Goal: Information Seeking & Learning: Find specific fact

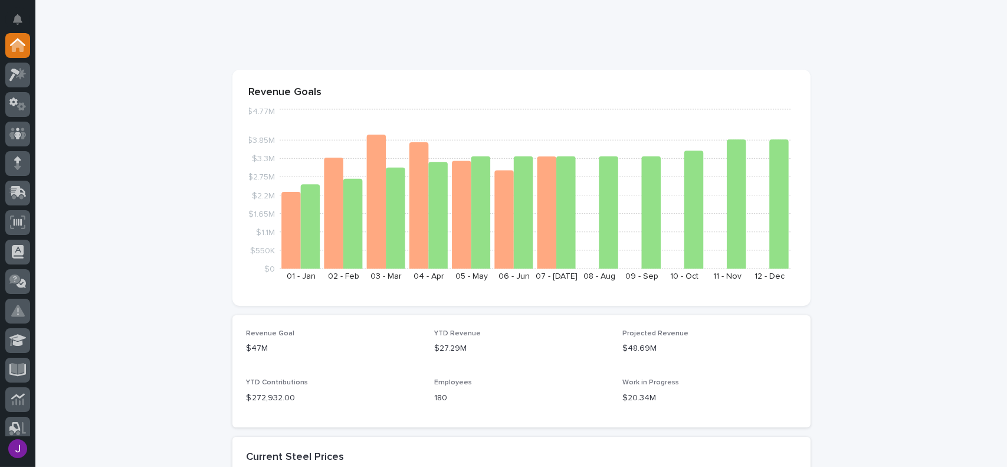
scroll to position [59, 0]
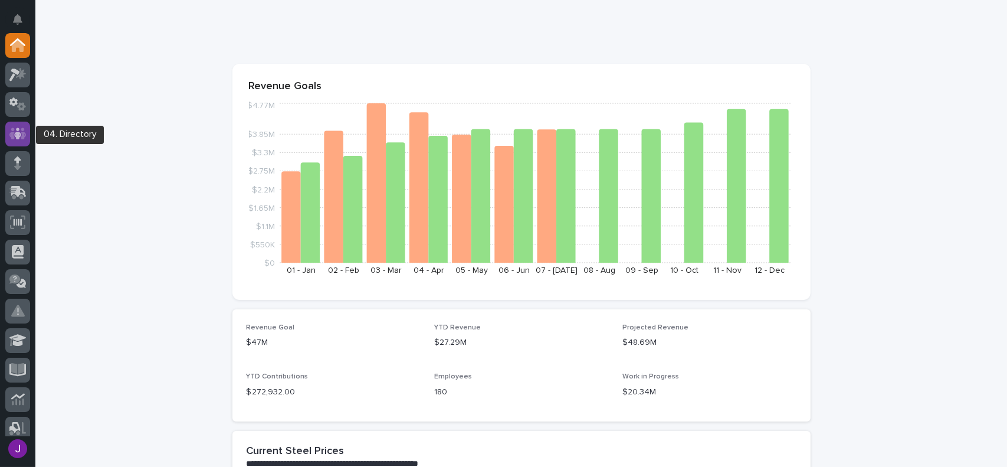
click at [19, 130] on icon at bounding box center [17, 134] width 17 height 14
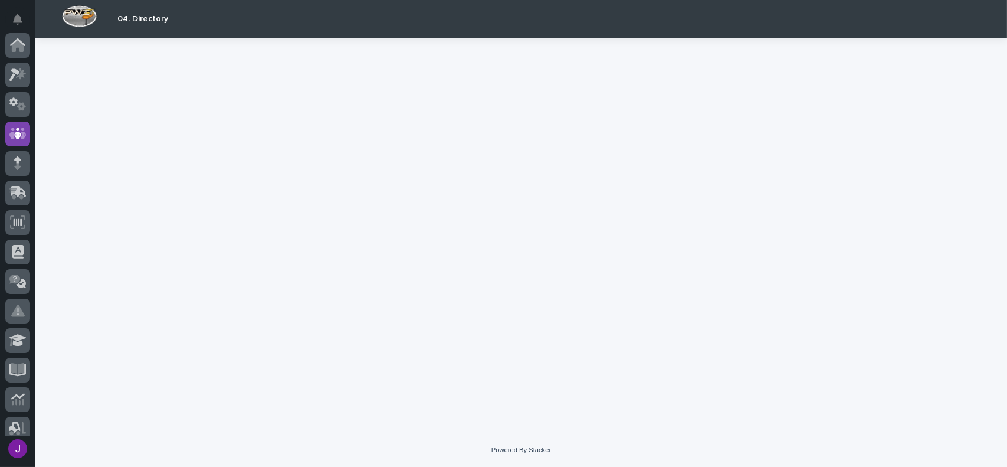
scroll to position [89, 0]
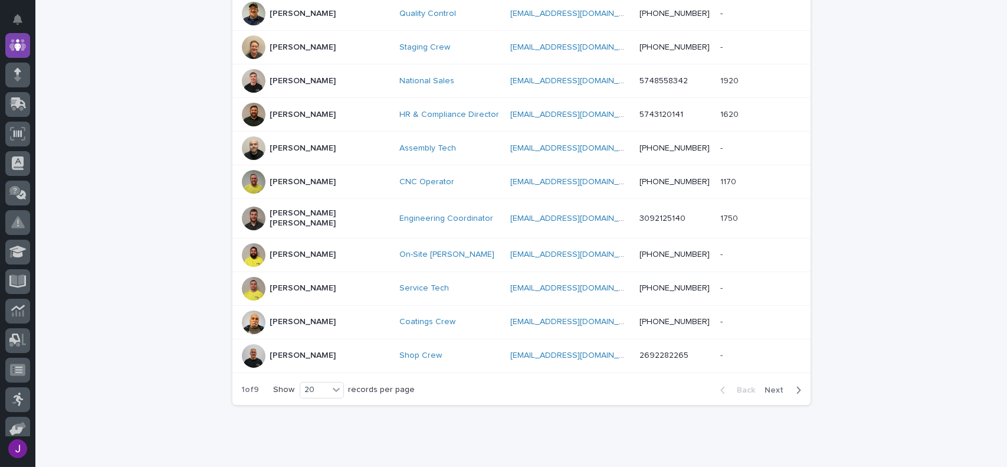
scroll to position [611, 0]
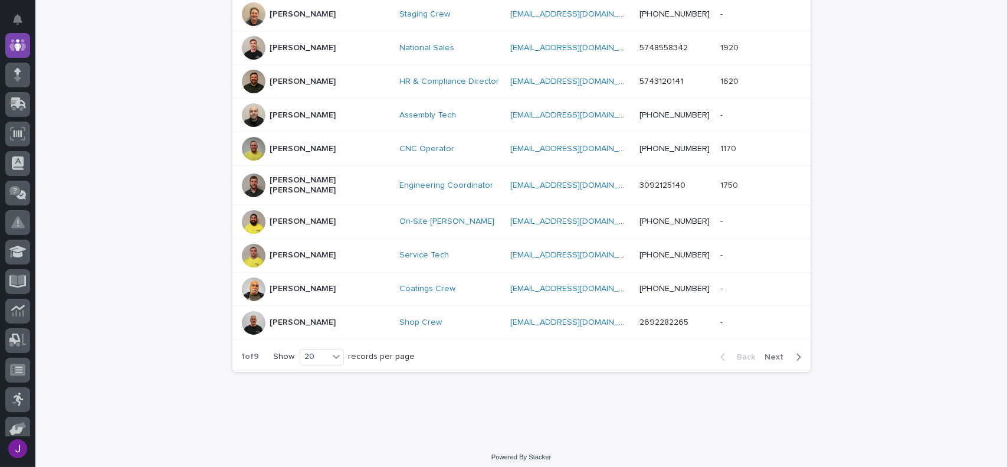
click at [777, 353] on span "Next" at bounding box center [779, 357] width 26 height 8
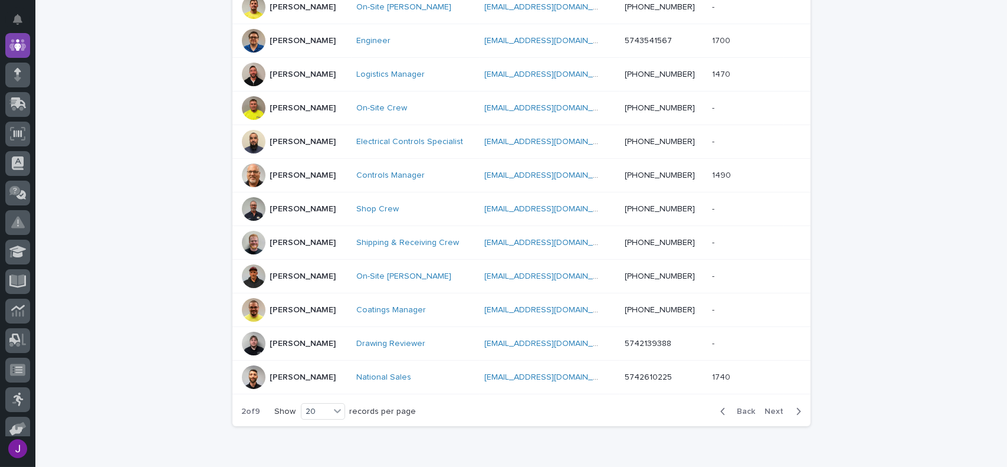
scroll to position [552, 0]
click at [779, 409] on span "Next" at bounding box center [779, 410] width 26 height 8
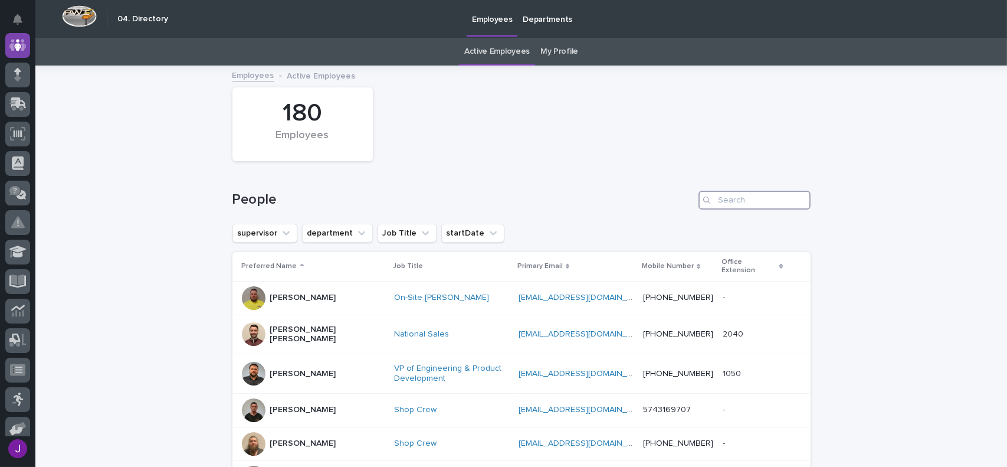
click at [734, 198] on input "Search" at bounding box center [755, 200] width 112 height 19
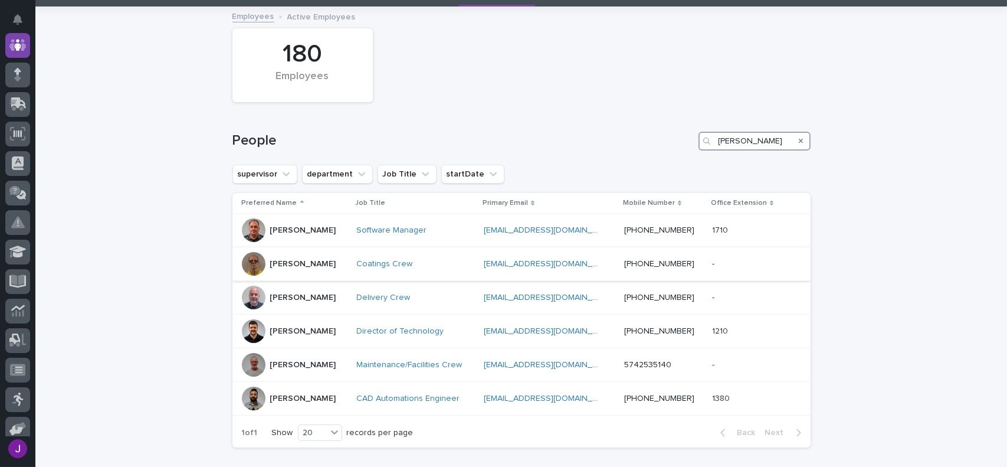
scroll to position [118, 0]
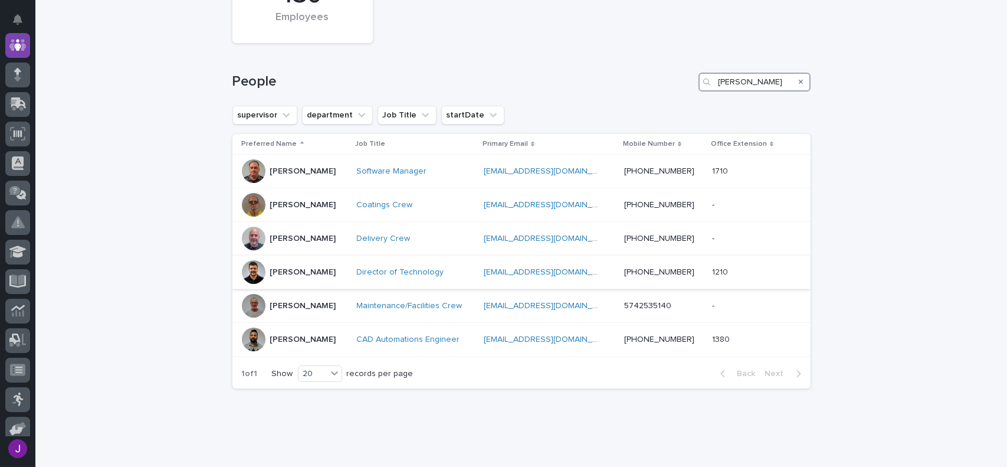
type input "[PERSON_NAME]"
click at [303, 276] on div "[PERSON_NAME]" at bounding box center [295, 272] width 106 height 24
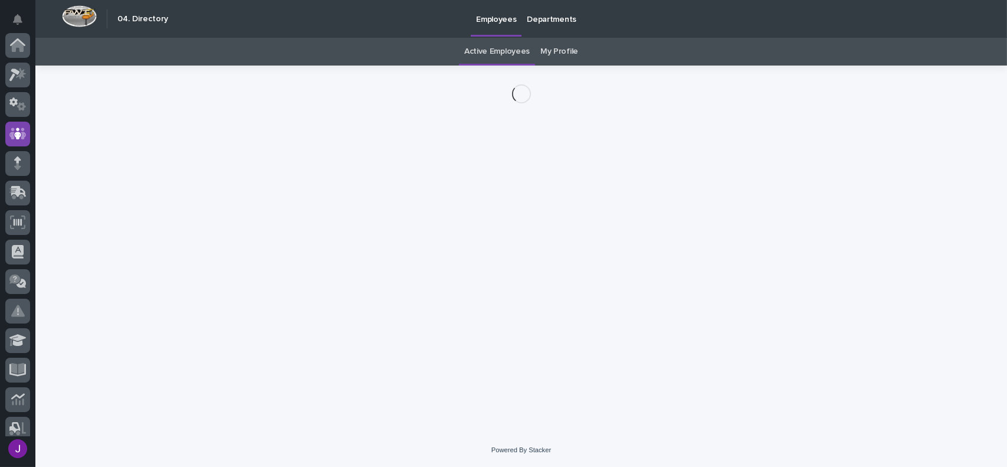
scroll to position [89, 0]
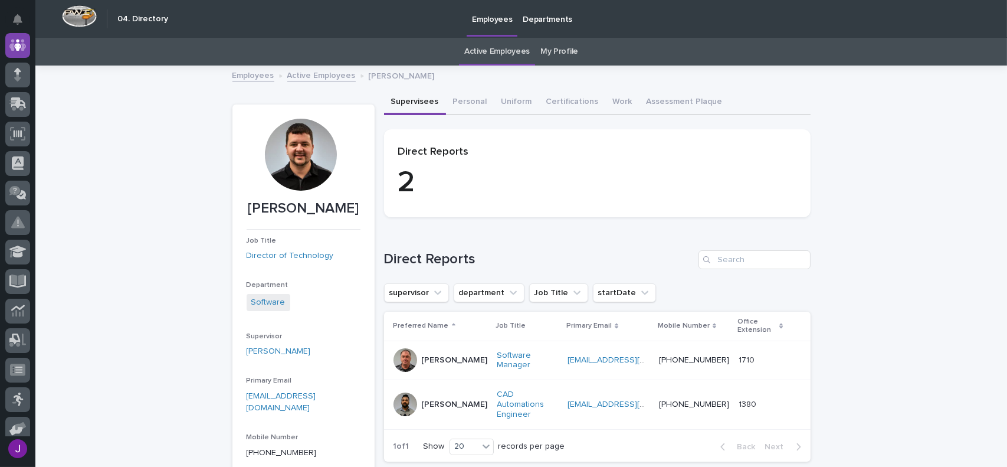
click at [553, 51] on link "My Profile" at bounding box center [560, 52] width 38 height 28
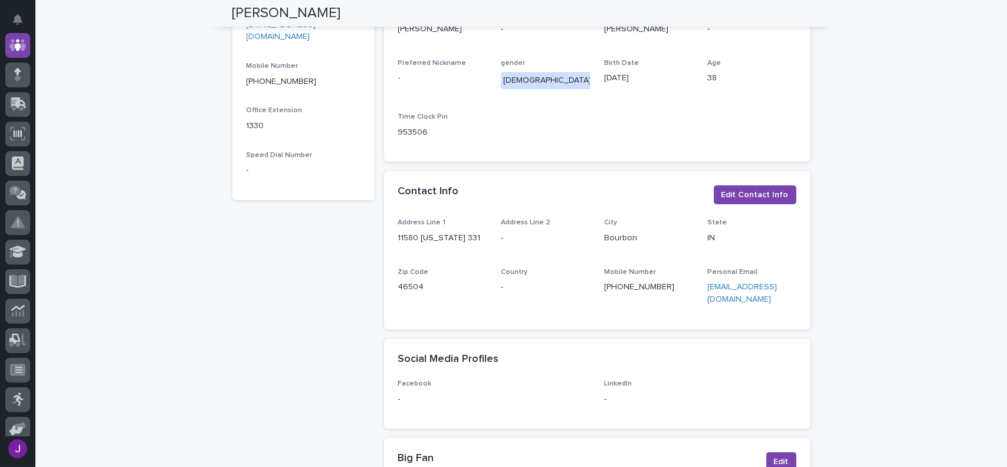
scroll to position [59, 0]
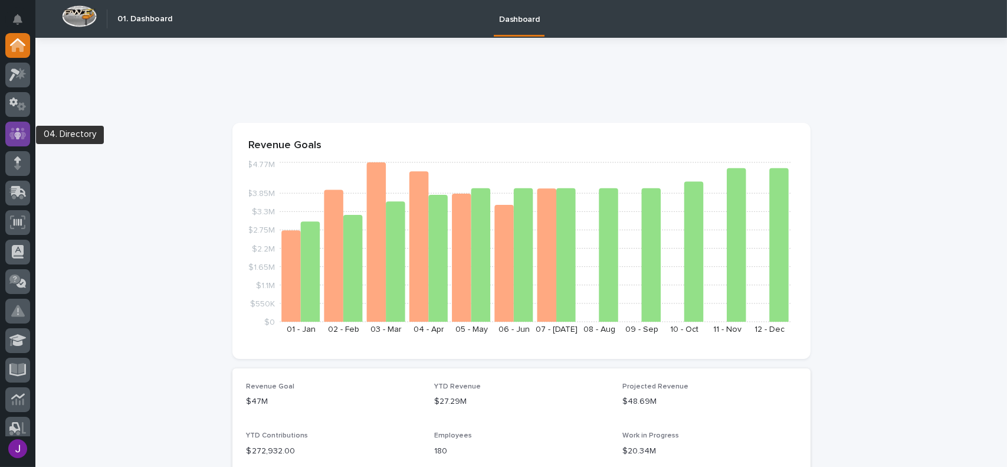
click at [19, 132] on icon at bounding box center [17, 133] width 7 height 12
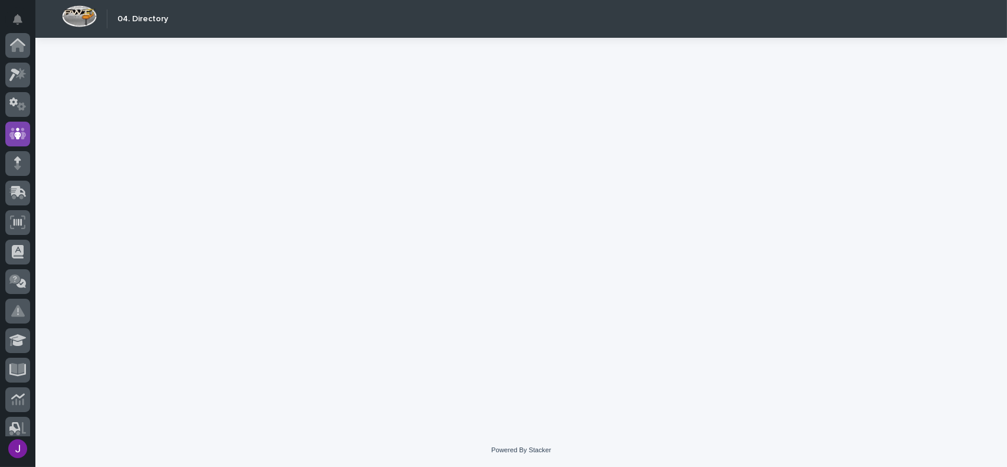
scroll to position [89, 0]
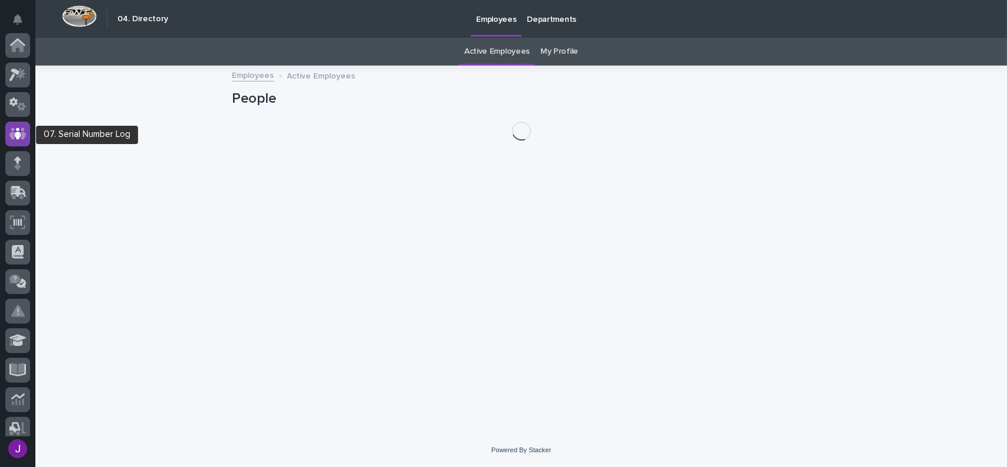
scroll to position [89, 0]
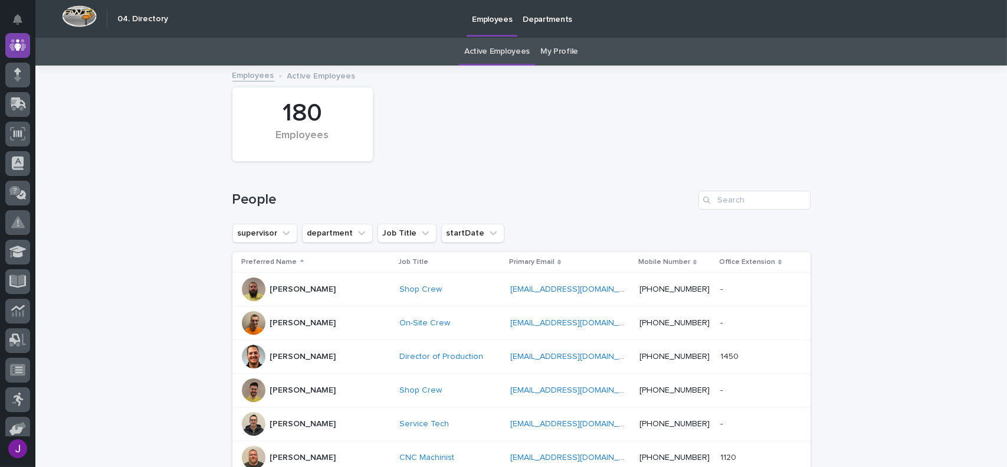
click at [711, 200] on div "Search" at bounding box center [708, 200] width 19 height 19
click at [720, 195] on input "Search" at bounding box center [755, 200] width 112 height 19
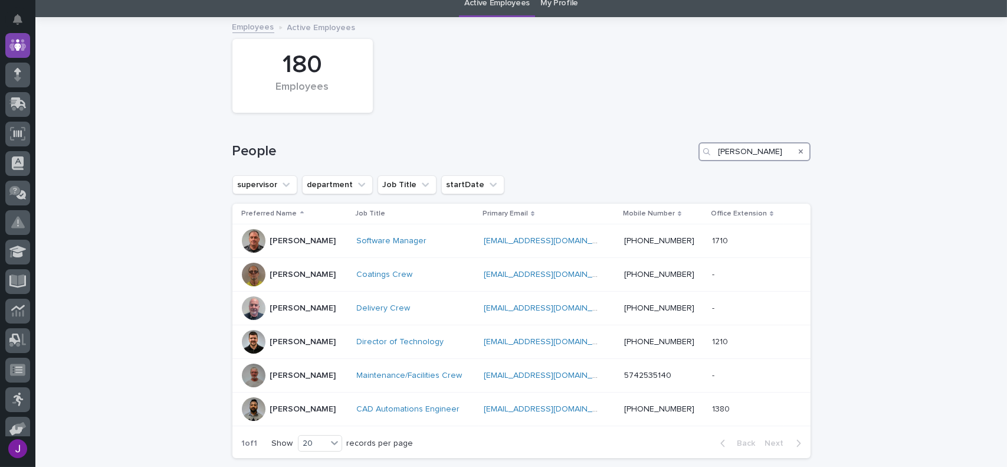
scroll to position [59, 0]
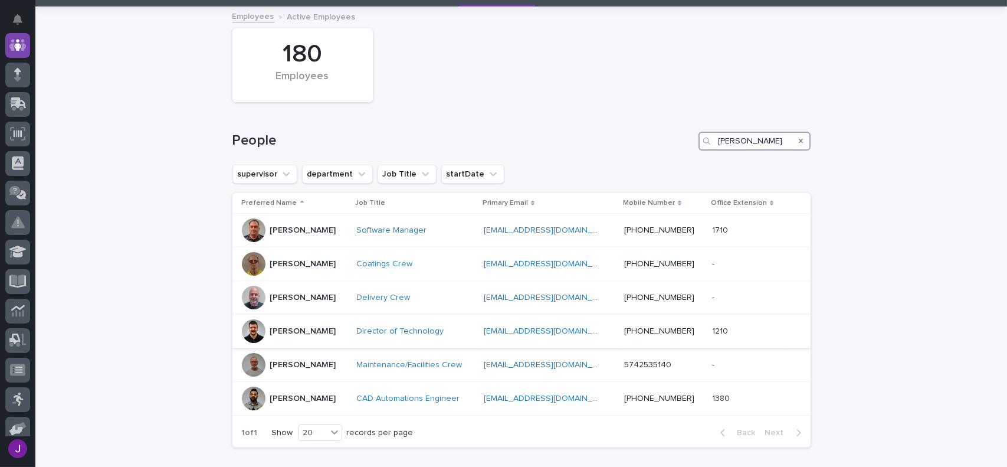
type input "[PERSON_NAME]"
click at [260, 336] on div "[PERSON_NAME]" at bounding box center [295, 331] width 106 height 24
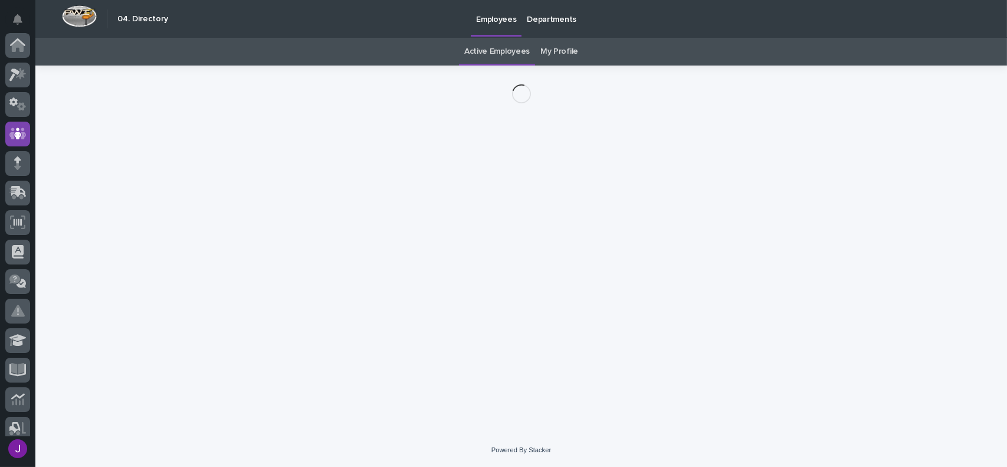
scroll to position [89, 0]
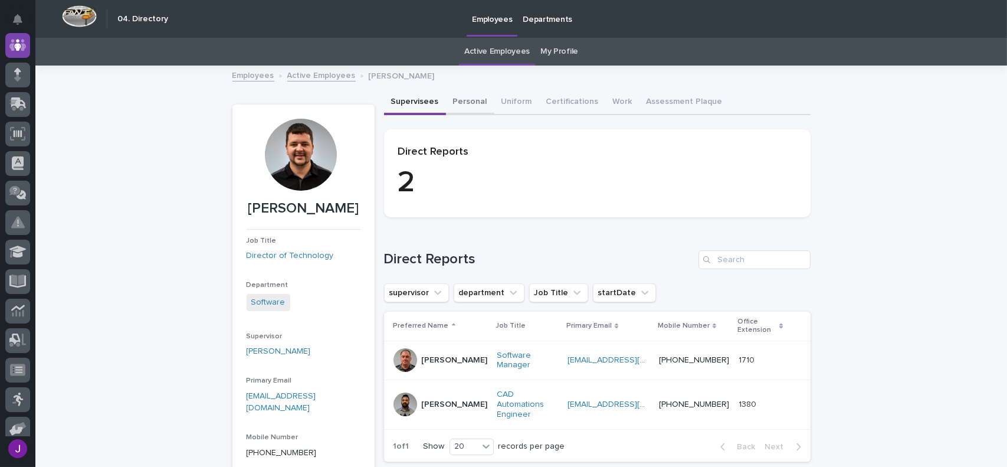
click at [465, 100] on button "Personal" at bounding box center [470, 102] width 48 height 25
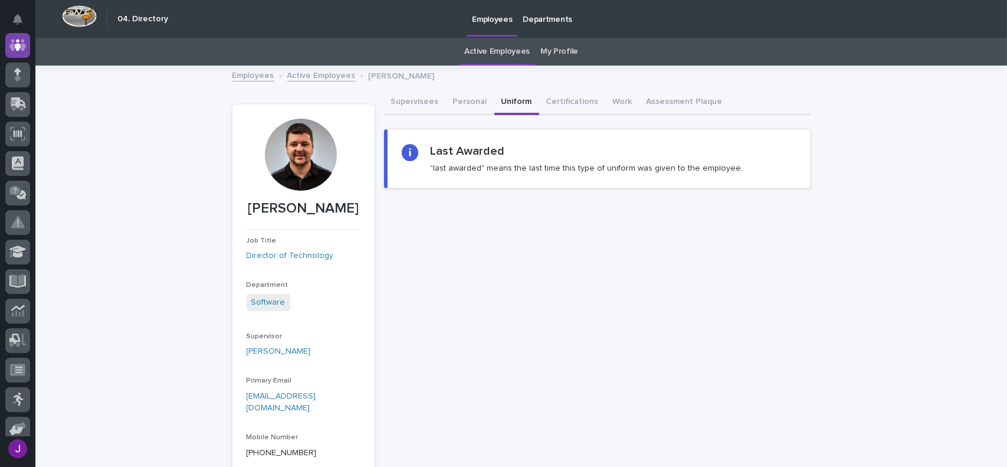
click at [519, 102] on button "Uniform" at bounding box center [517, 102] width 45 height 25
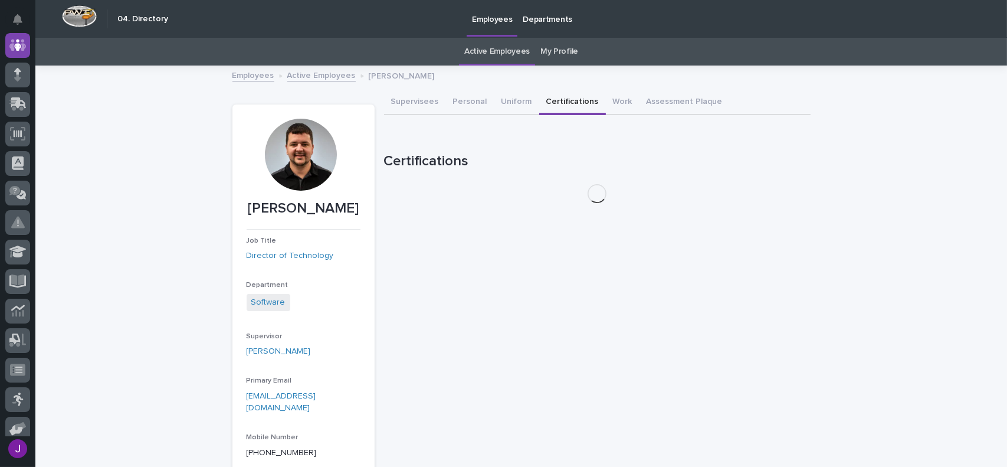
click at [578, 105] on button "Certifications" at bounding box center [572, 102] width 67 height 25
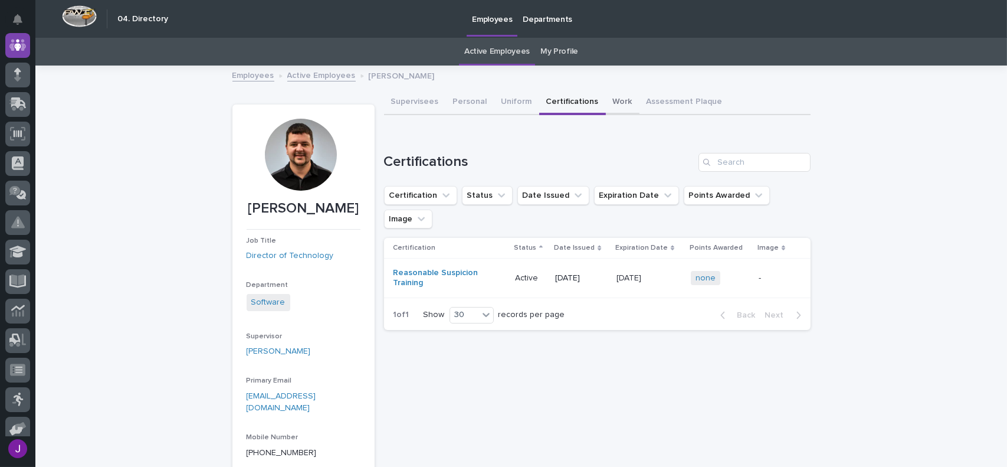
click at [623, 102] on button "Work" at bounding box center [623, 102] width 34 height 25
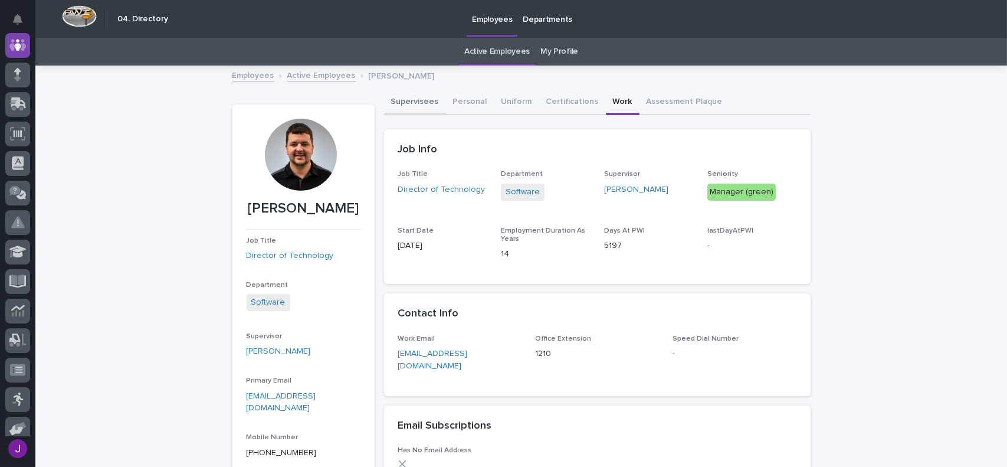
click at [421, 101] on button "Supervisees" at bounding box center [415, 102] width 62 height 25
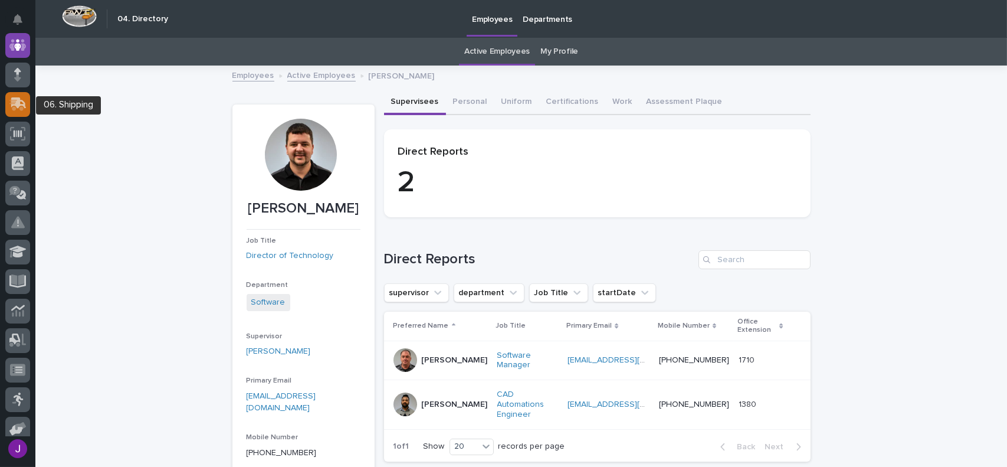
click at [11, 115] on link at bounding box center [17, 104] width 25 height 25
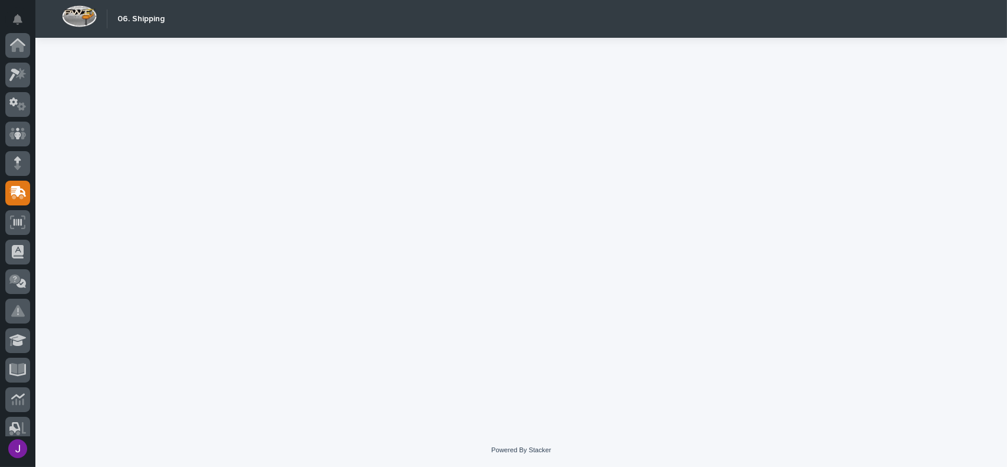
scroll to position [148, 0]
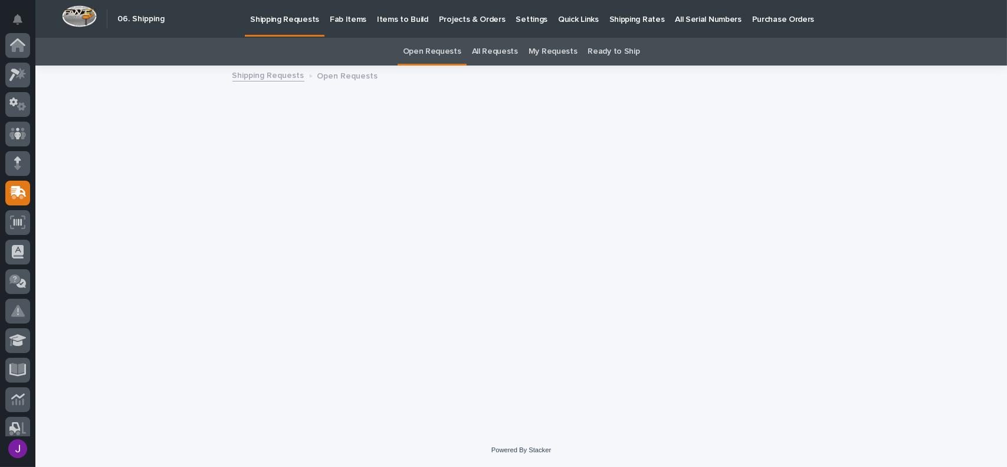
scroll to position [148, 0]
